Goal: Information Seeking & Learning: Learn about a topic

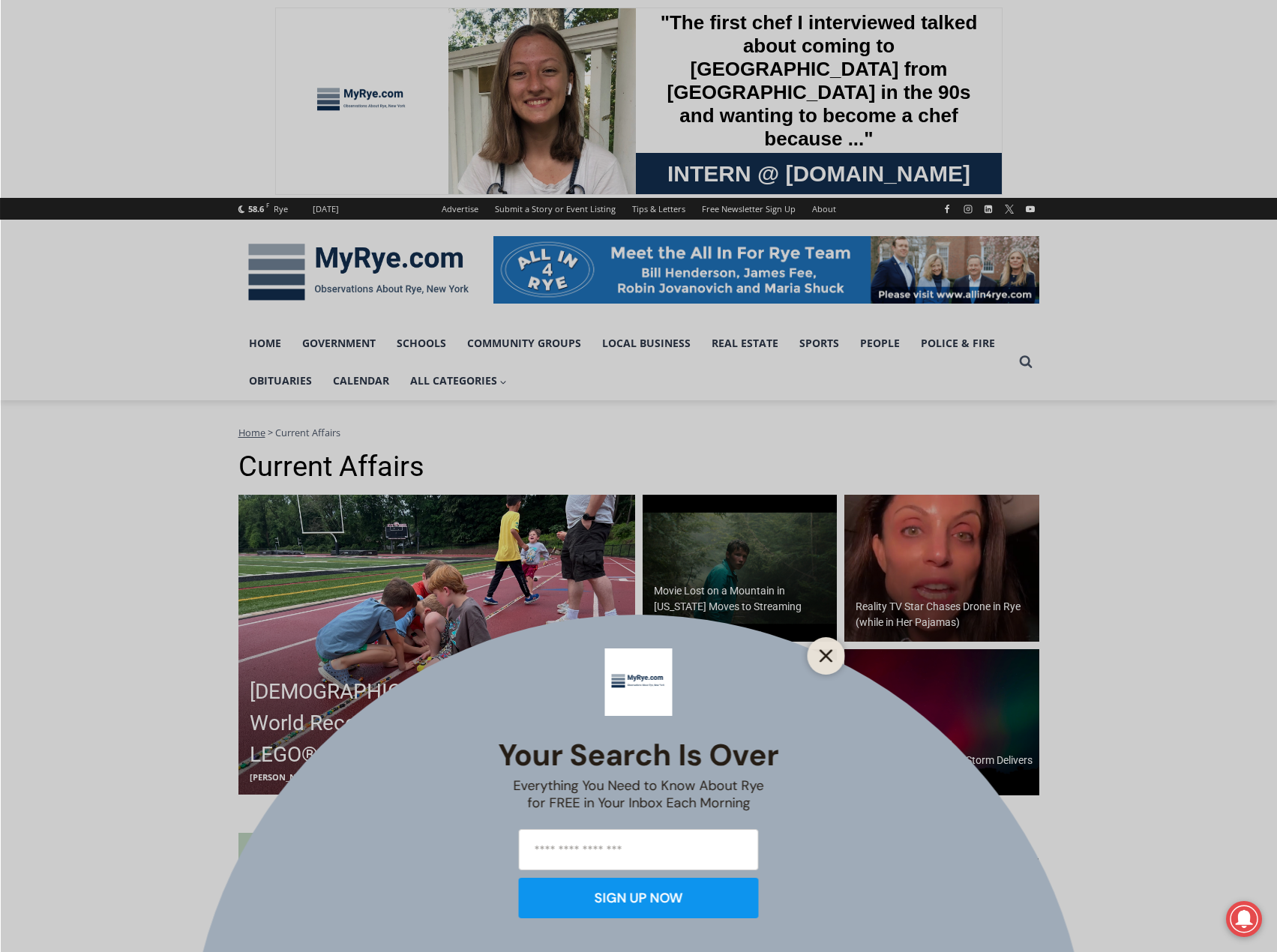
click at [820, 649] on icon "Close" at bounding box center [826, 655] width 13 height 13
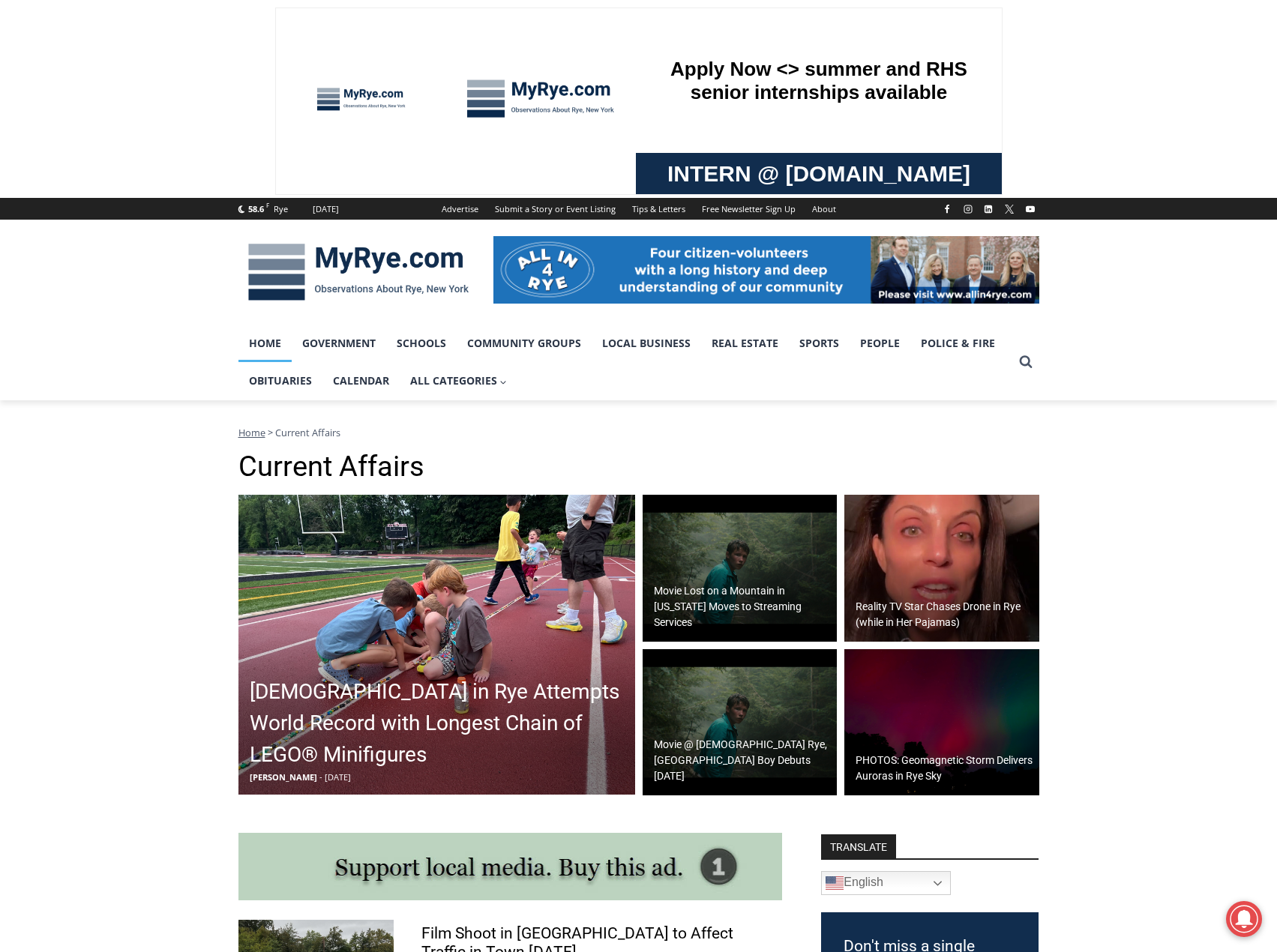
click at [265, 338] on link "Home" at bounding box center [264, 343] width 53 height 38
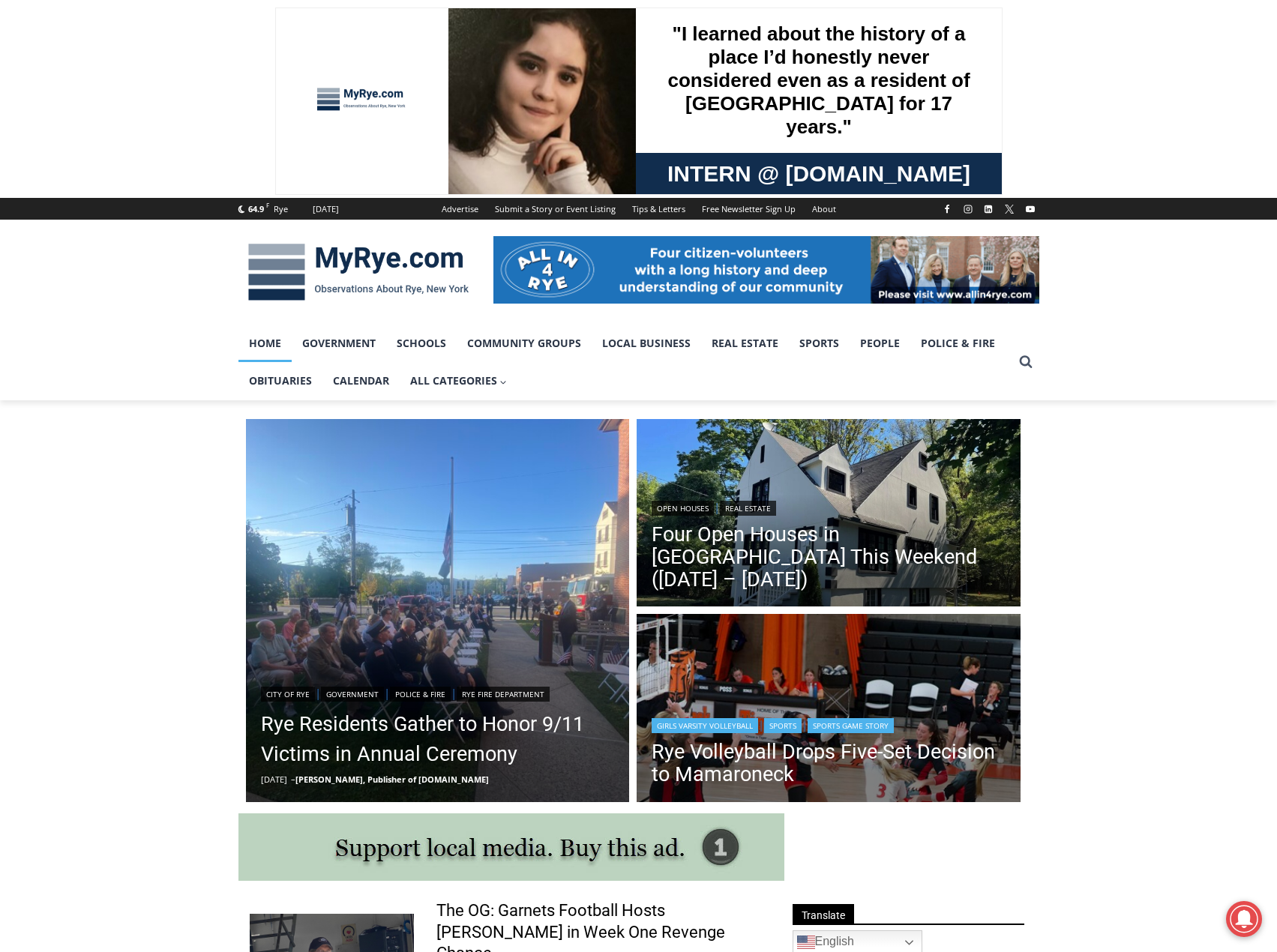
click at [788, 683] on img "Read More Rye Volleyball Drops Five-Set Decision to Mamaroneck" at bounding box center [828, 711] width 384 height 192
